Goal: Find specific page/section: Find specific page/section

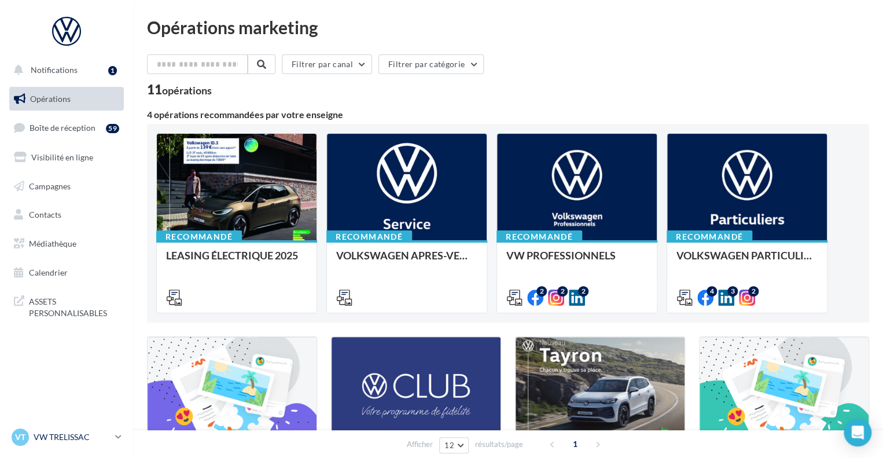
click at [81, 435] on p "VW TRELISSAC" at bounding box center [72, 437] width 77 height 12
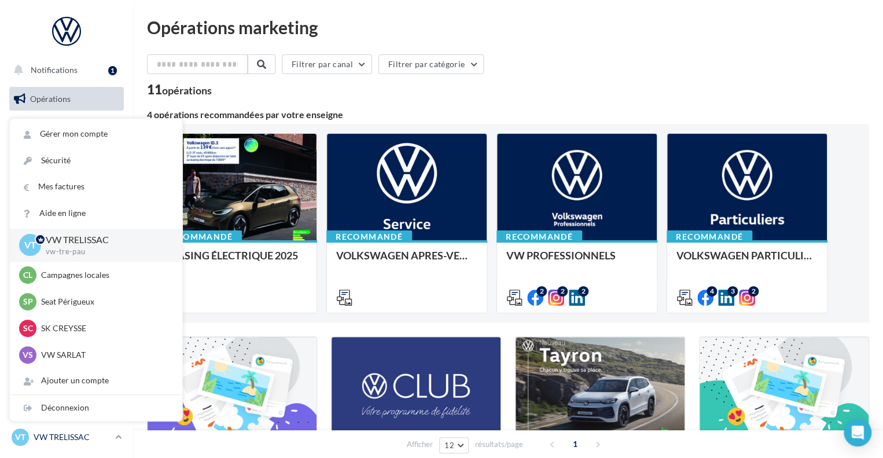
click at [84, 439] on p "VW TRELISSAC" at bounding box center [72, 437] width 77 height 12
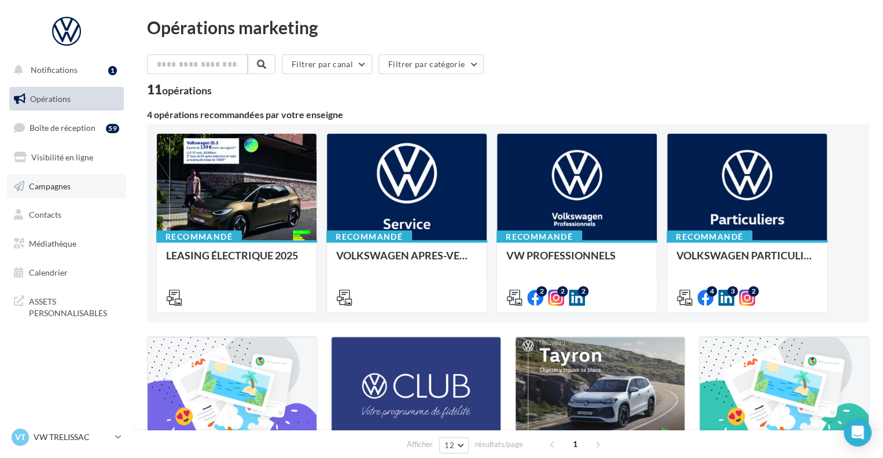
click at [70, 187] on span "Campagnes" at bounding box center [50, 186] width 42 height 10
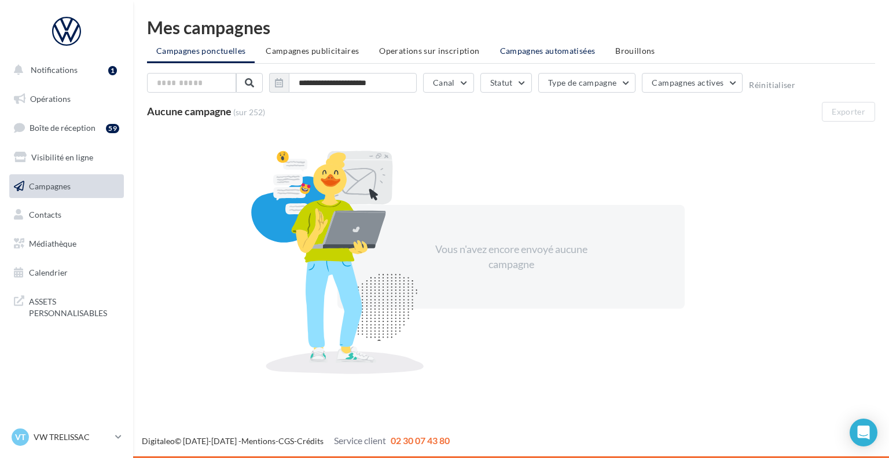
click at [524, 50] on span "Campagnes automatisées" at bounding box center [548, 51] width 96 height 10
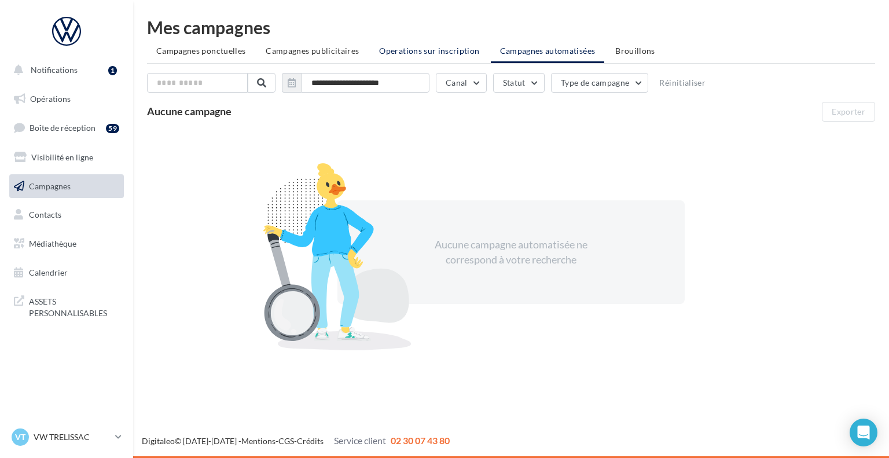
click at [426, 46] on span "Operations sur inscription" at bounding box center [429, 51] width 100 height 10
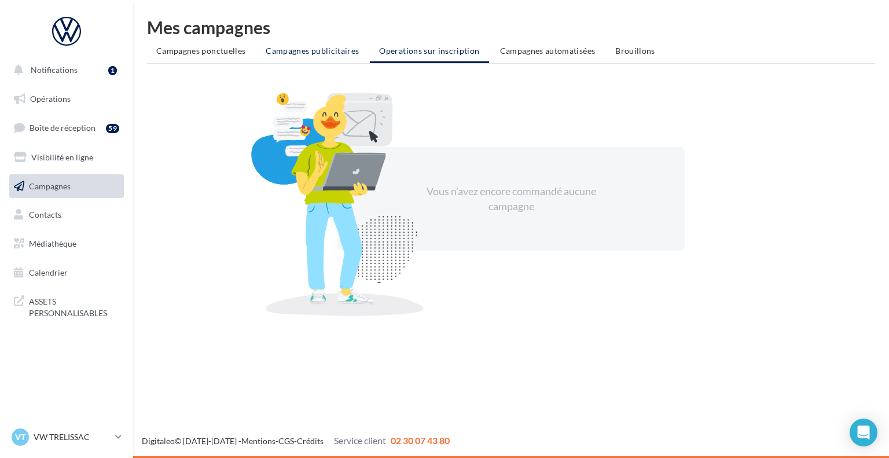
click at [324, 52] on span "Campagnes publicitaires" at bounding box center [312, 51] width 93 height 10
